Goal: Task Accomplishment & Management: Complete application form

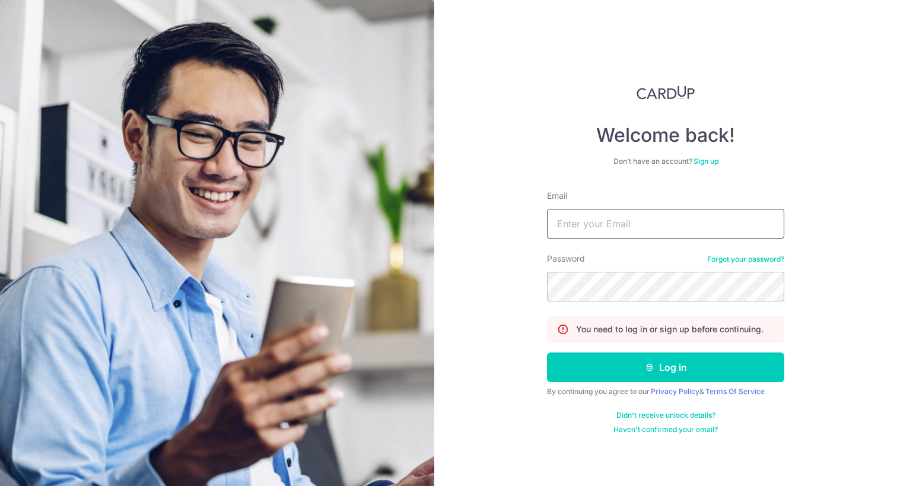
type input "gnoboi@gmail.com"
click at [665, 367] on button "Log in" at bounding box center [665, 367] width 237 height 30
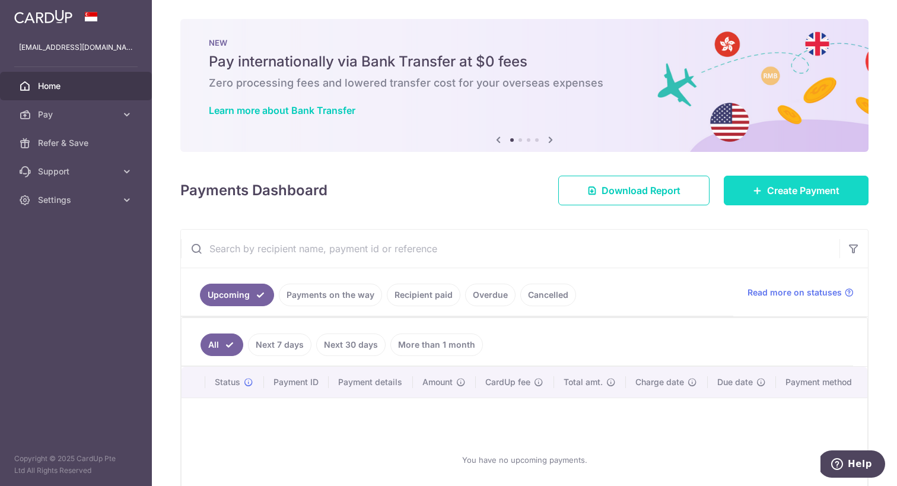
click at [763, 199] on link "Create Payment" at bounding box center [795, 191] width 145 height 30
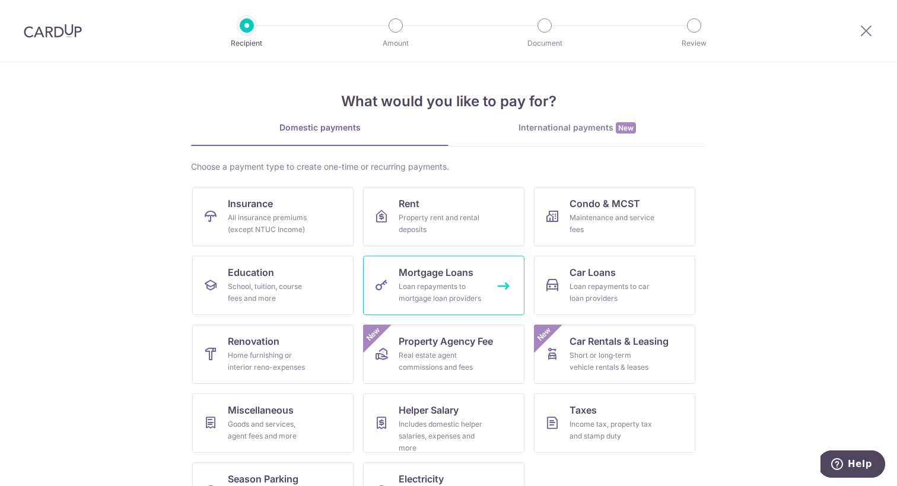
click at [422, 279] on link "Mortgage Loans Loan repayments to mortgage loan providers" at bounding box center [443, 285] width 161 height 59
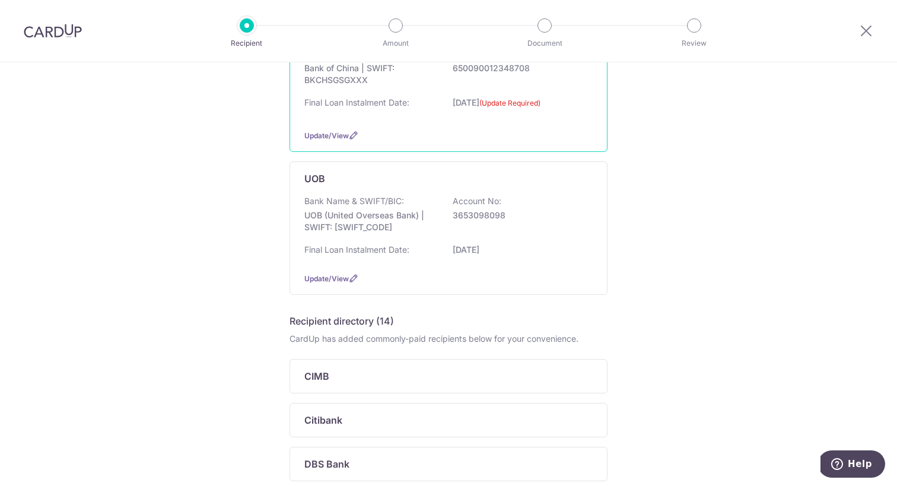
scroll to position [231, 0]
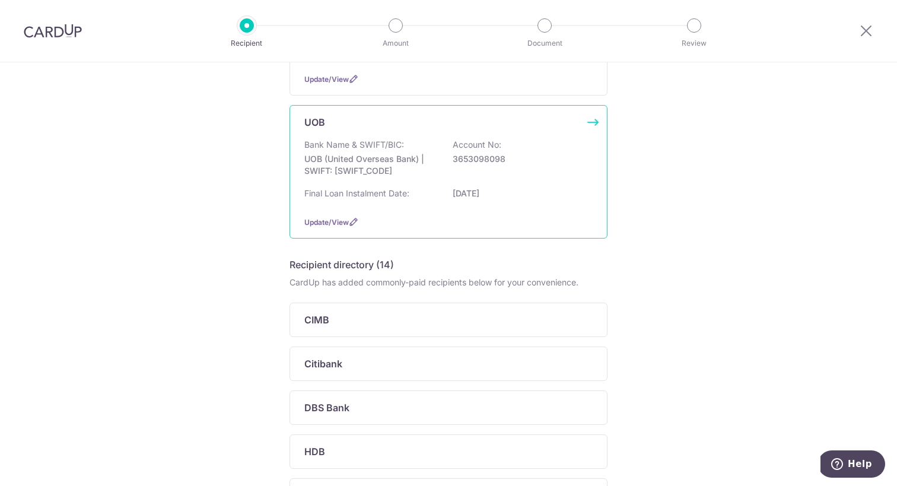
click at [428, 205] on div "Final Loan Instalment Date: [DATE]" at bounding box center [448, 196] width 288 height 19
